Goal: Check status: Check status

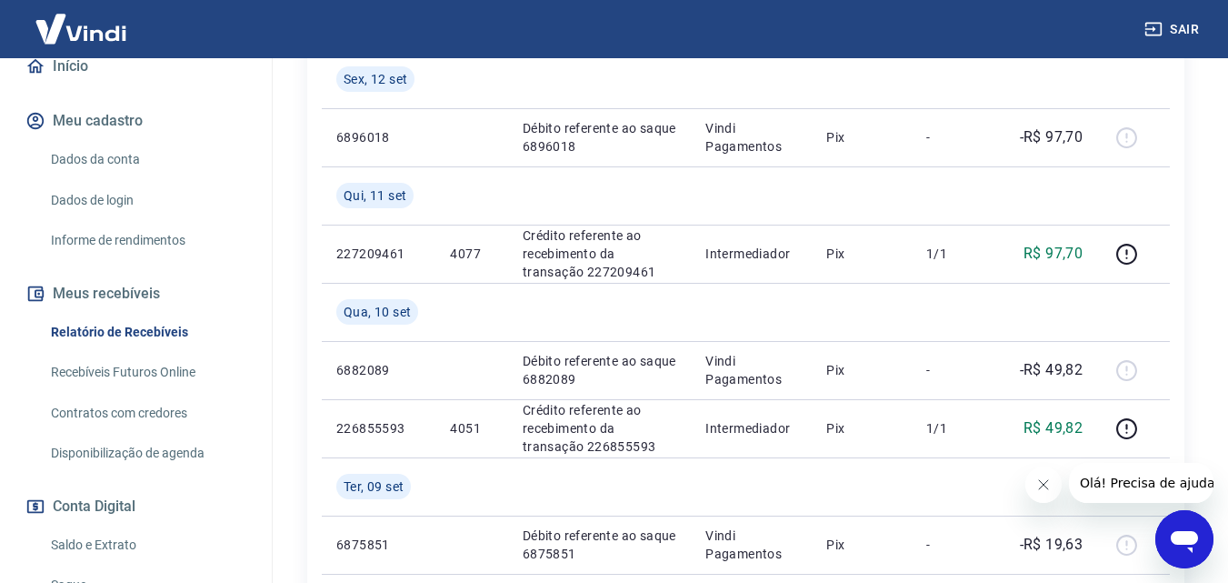
scroll to position [273, 0]
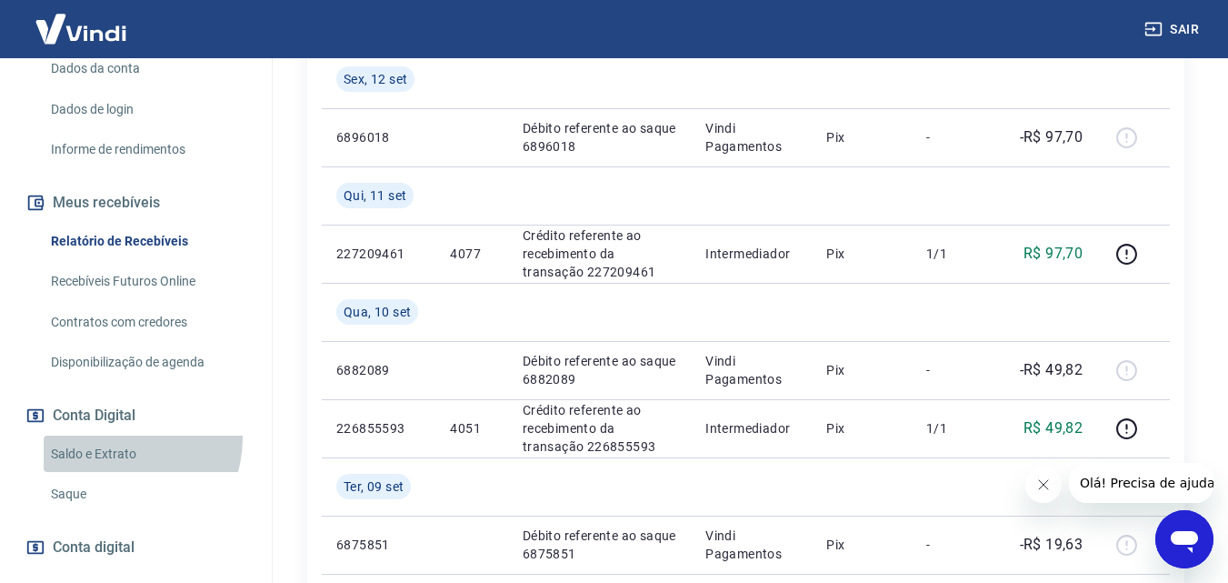
click at [124, 438] on link "Saldo e Extrato" at bounding box center [147, 453] width 206 height 37
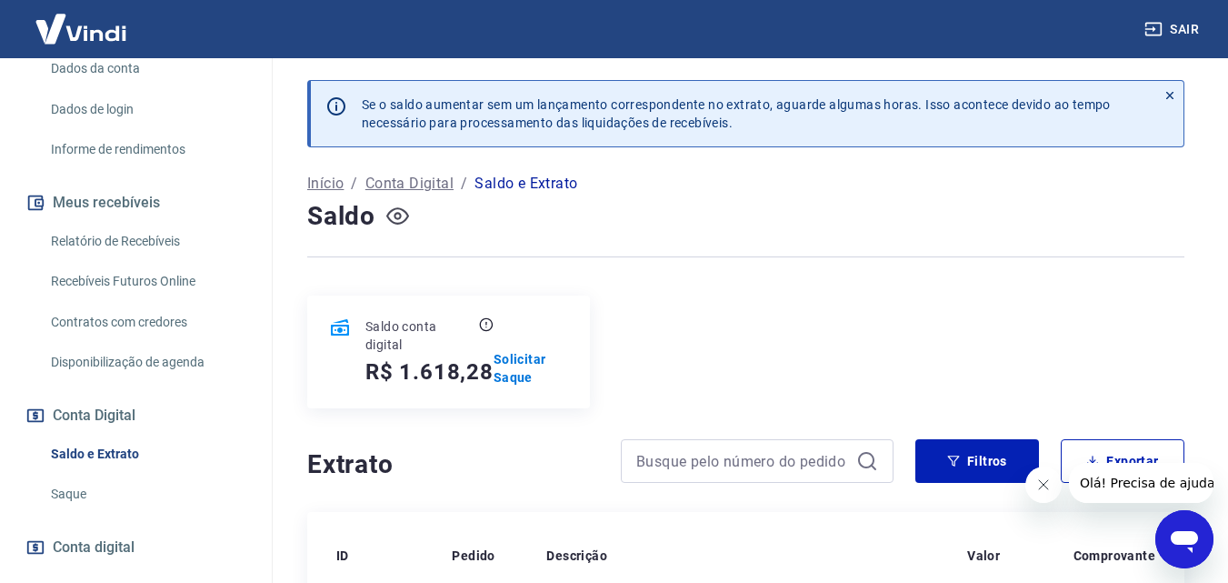
click at [401, 207] on icon "button" at bounding box center [397, 215] width 23 height 23
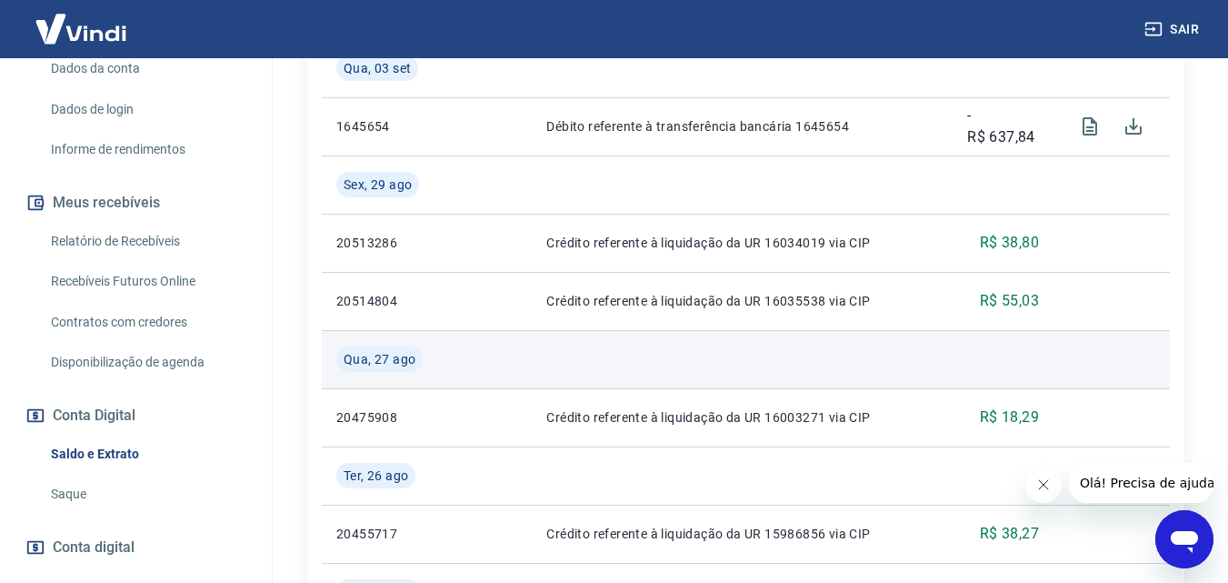
scroll to position [182, 0]
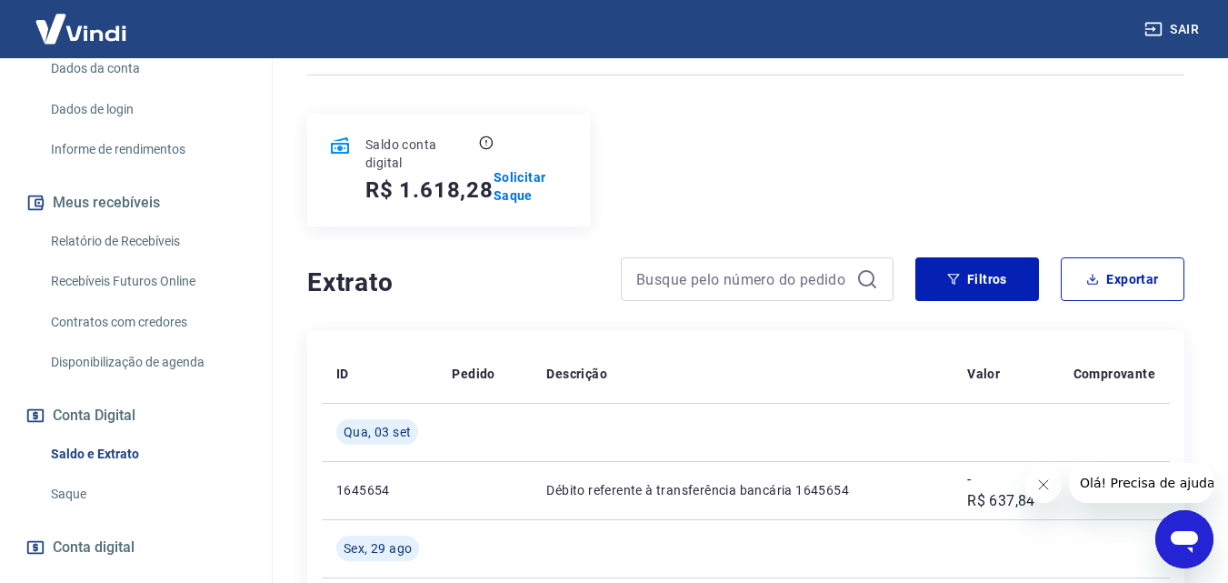
click at [111, 452] on link "Saldo e Extrato" at bounding box center [147, 453] width 206 height 37
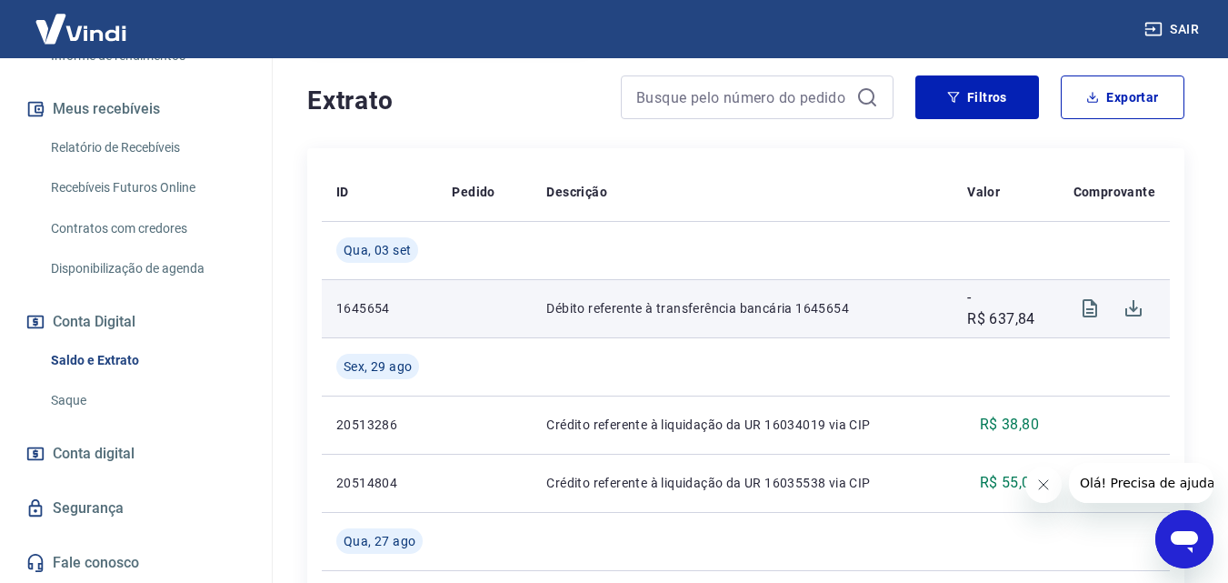
scroll to position [91, 0]
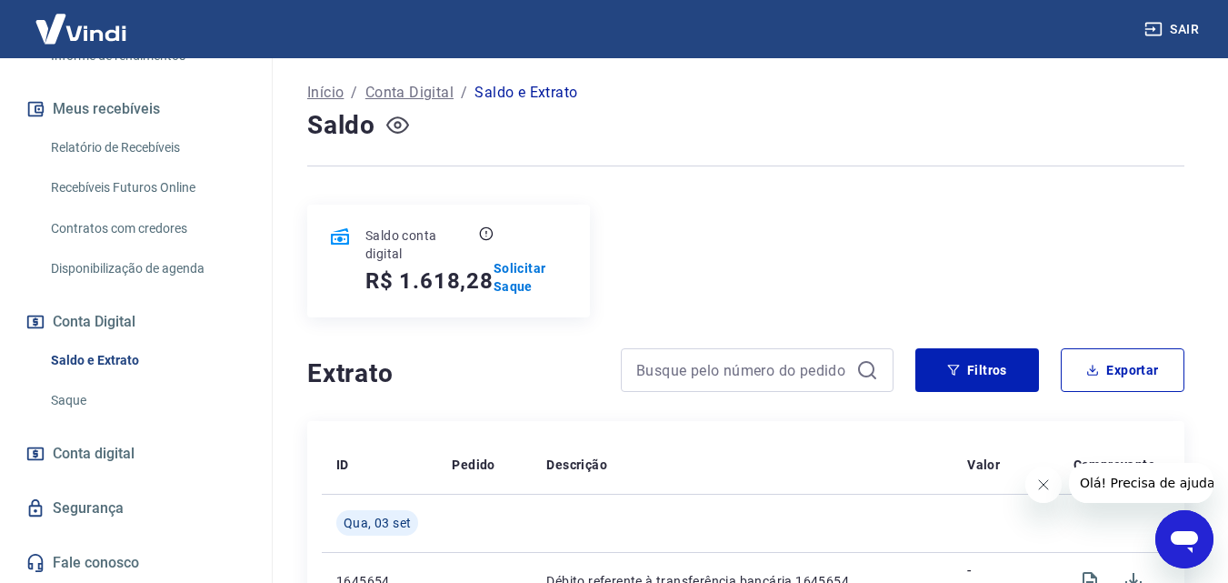
click at [402, 81] on div "Início / Conta Digital / Saldo e Extrato" at bounding box center [745, 92] width 877 height 29
click at [400, 89] on p "Conta Digital" at bounding box center [409, 93] width 88 height 22
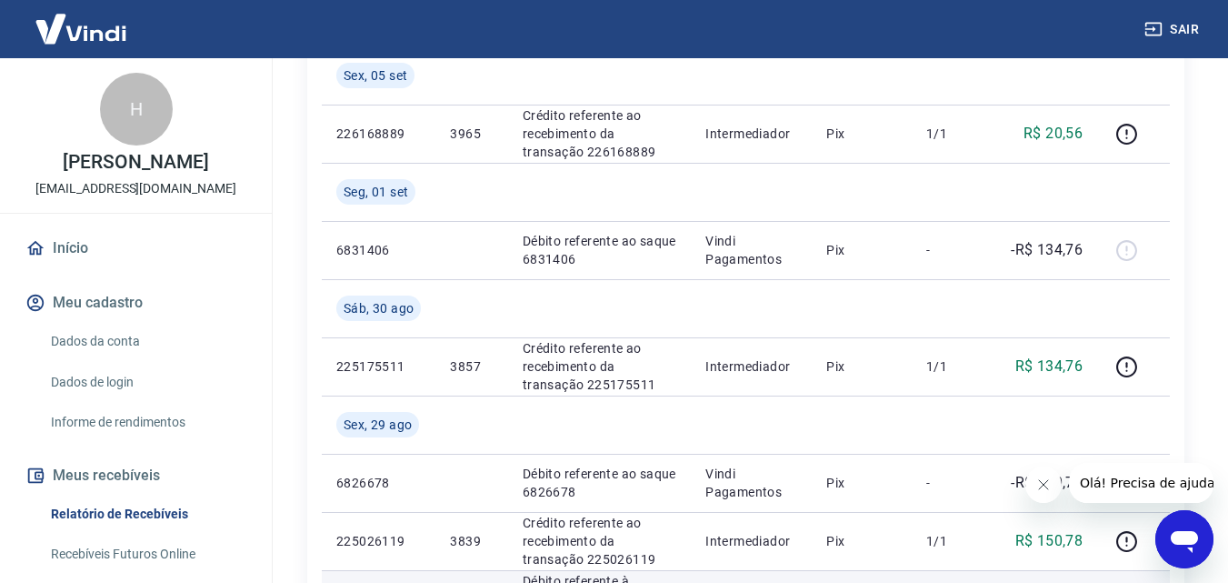
scroll to position [1545, 0]
